Goal: Task Accomplishment & Management: Manage account settings

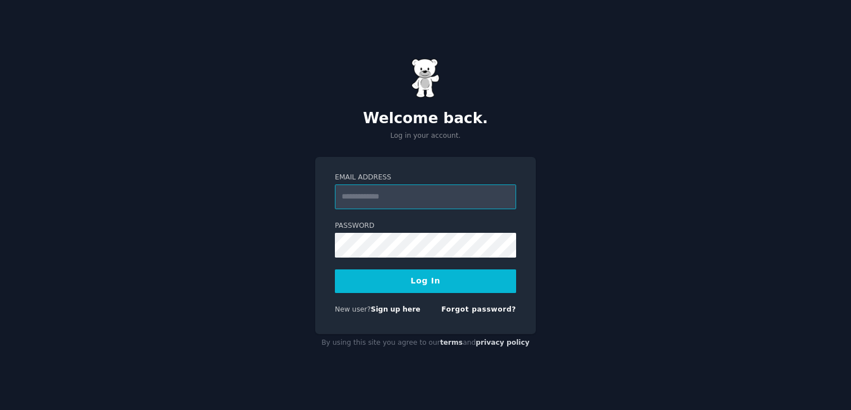
type input "**********"
click at [451, 282] on button "Log In" at bounding box center [425, 281] width 181 height 24
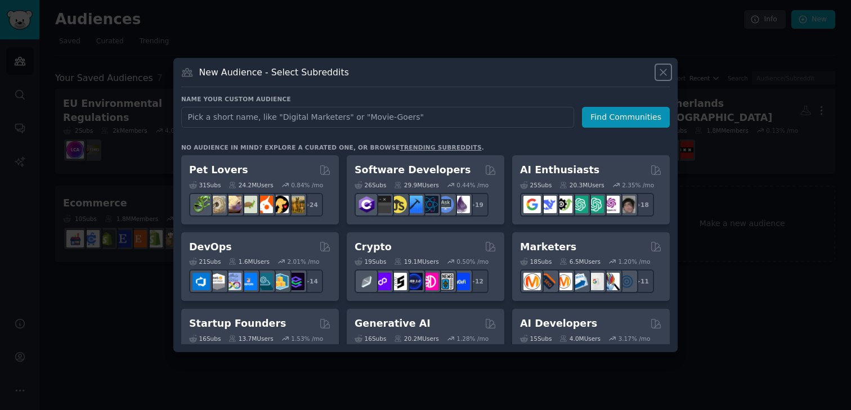
click at [663, 68] on icon at bounding box center [663, 72] width 12 height 12
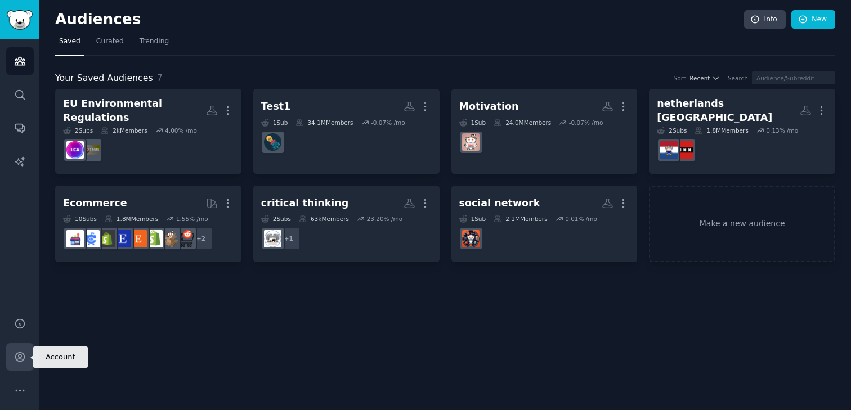
click at [15, 352] on icon "Sidebar" at bounding box center [20, 357] width 12 height 12
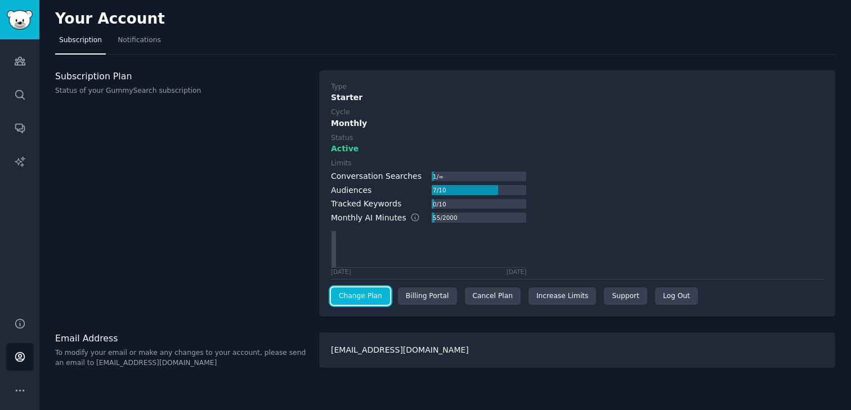
click at [378, 292] on link "Change Plan" at bounding box center [360, 296] width 59 height 18
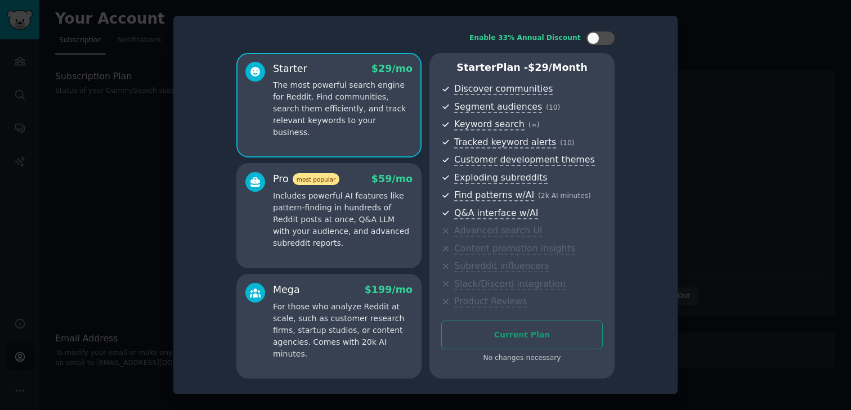
click at [732, 208] on div at bounding box center [425, 205] width 851 height 410
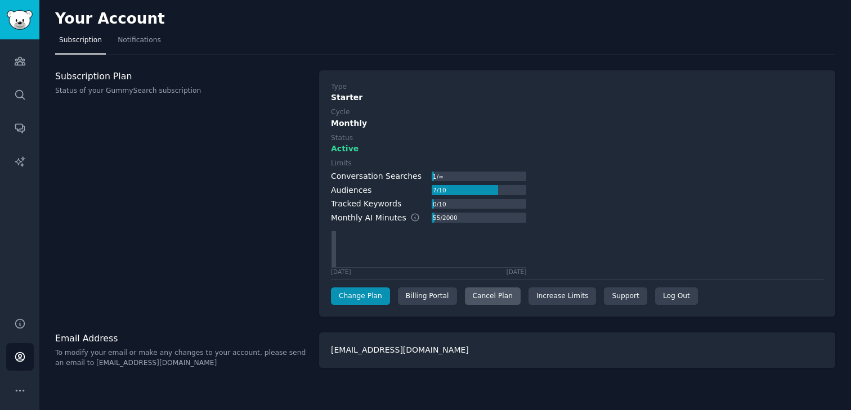
click at [503, 291] on div "Cancel Plan" at bounding box center [493, 296] width 56 height 18
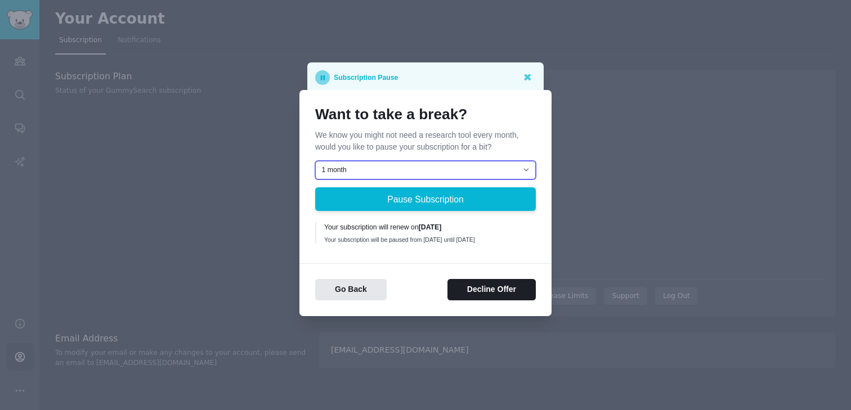
click at [487, 167] on select "1 month 2 months 3 months Choose a custom date to resume" at bounding box center [425, 170] width 221 height 19
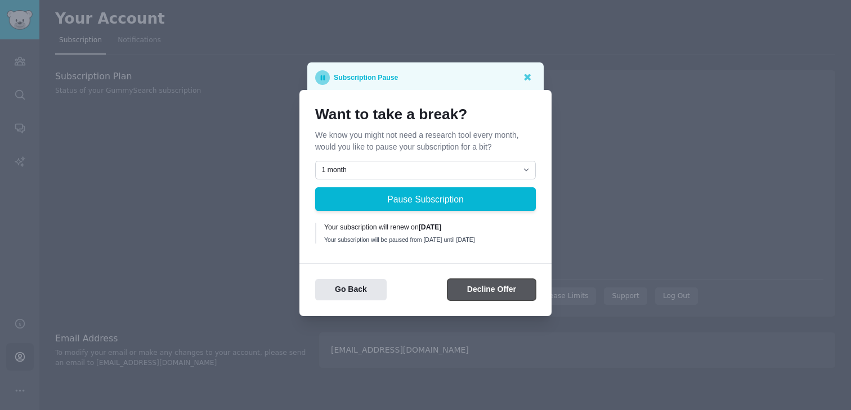
click at [460, 295] on button "Decline Offer" at bounding box center [491, 290] width 88 height 22
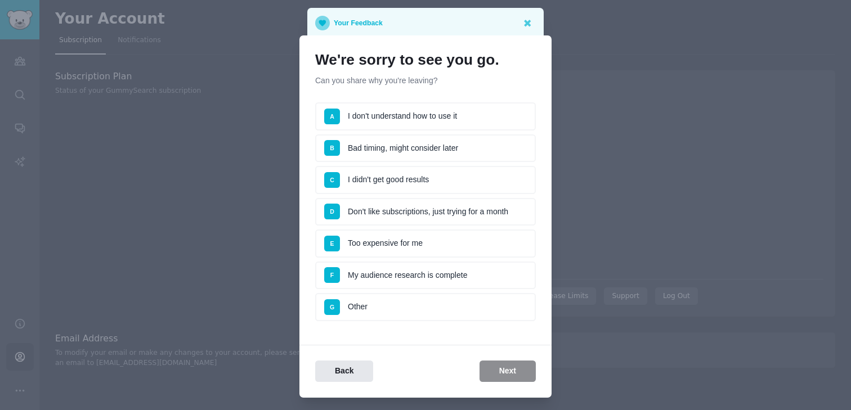
click at [451, 208] on li "D Don't like subscriptions, just trying for a month" at bounding box center [425, 212] width 221 height 28
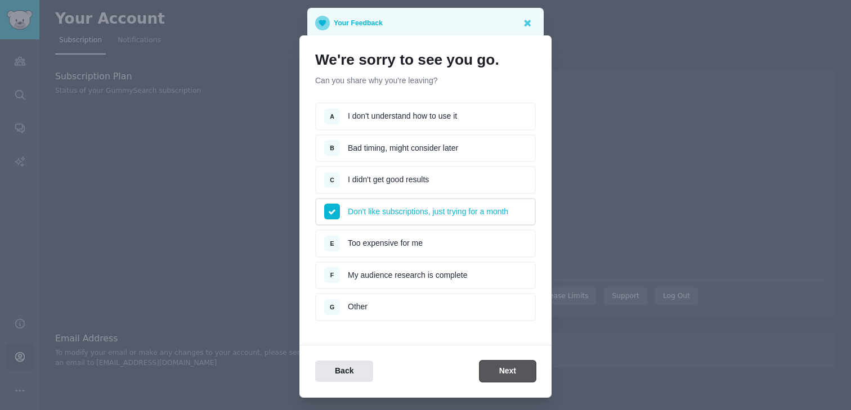
click at [496, 374] on button "Next" at bounding box center [507, 372] width 56 height 22
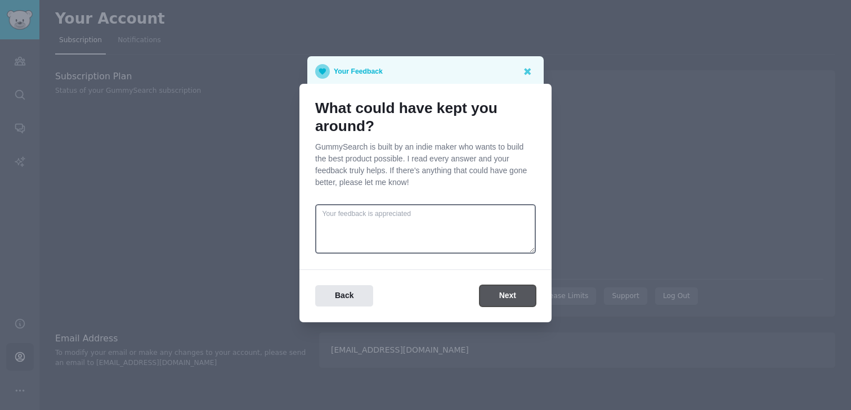
click at [497, 299] on button "Next" at bounding box center [507, 296] width 56 height 22
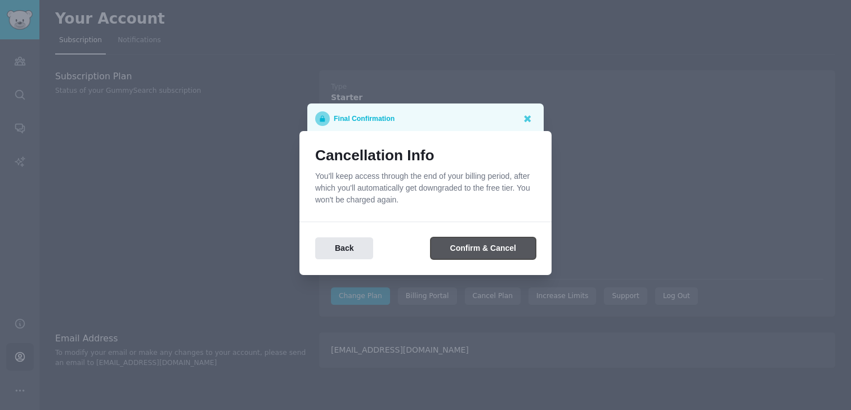
click at [473, 253] on button "Confirm & Cancel" at bounding box center [482, 248] width 105 height 22
